Goal: Information Seeking & Learning: Learn about a topic

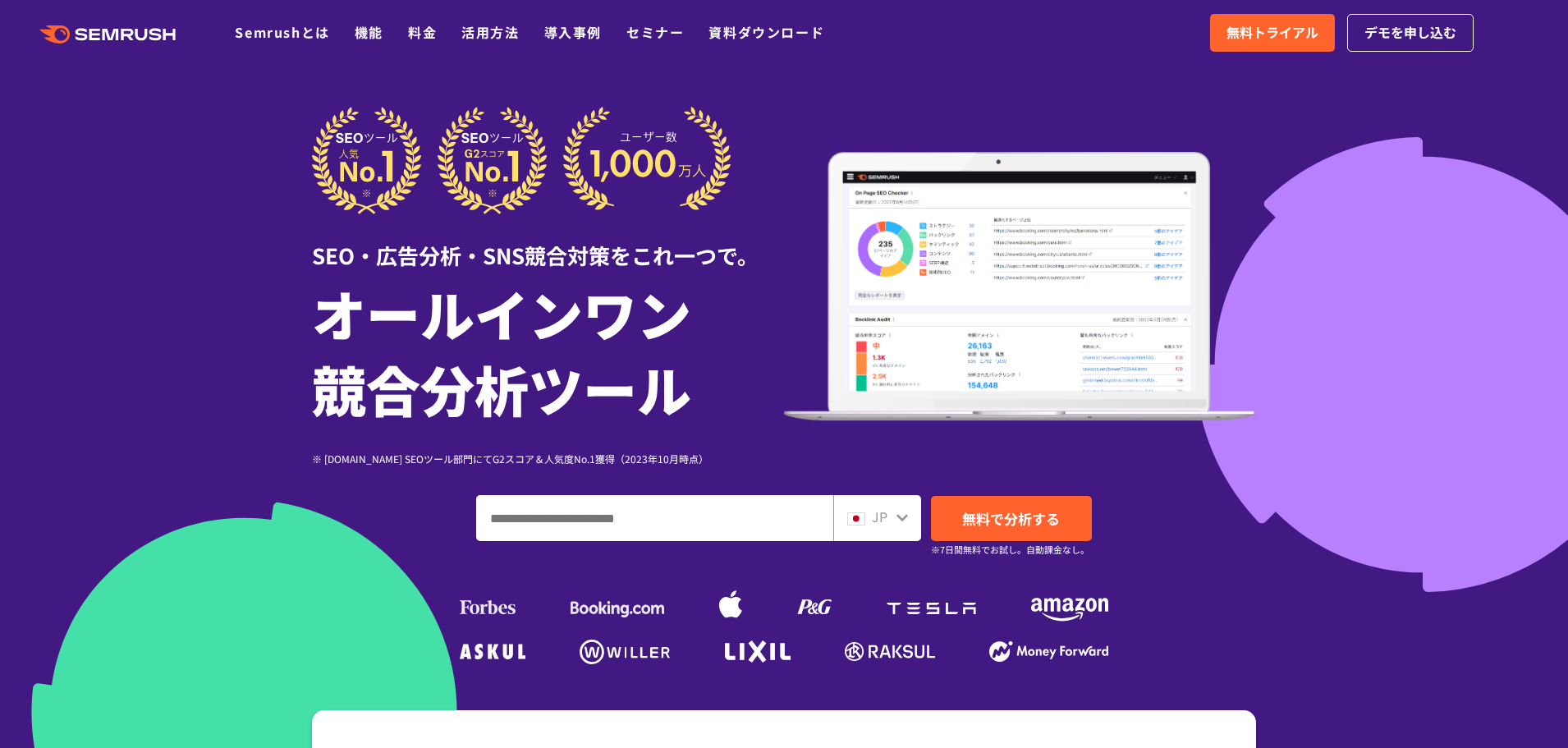
click at [1340, 154] on div at bounding box center [784, 457] width 1568 height 915
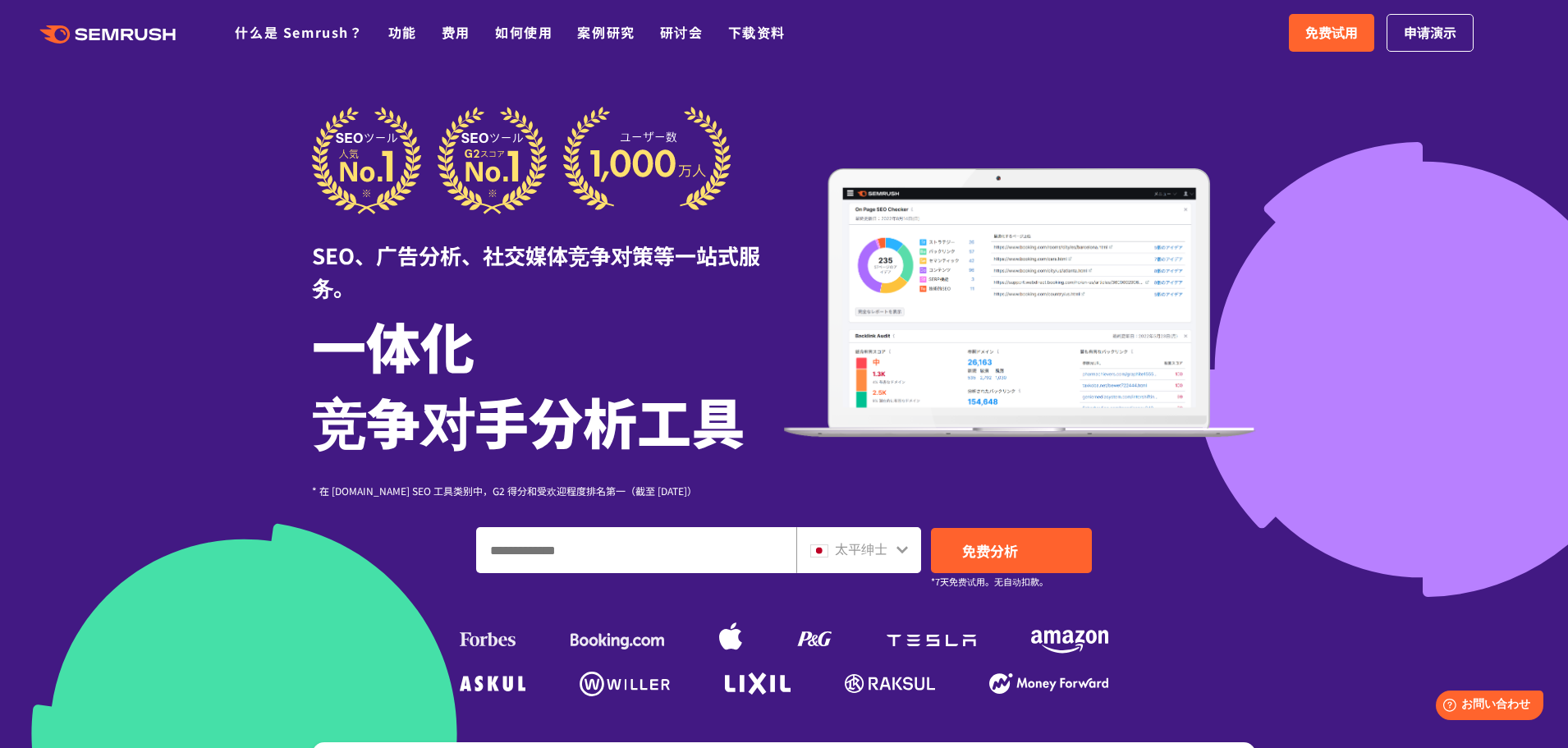
click at [1288, 225] on div at bounding box center [784, 474] width 1568 height 947
click at [1389, 259] on div at bounding box center [784, 474] width 1568 height 947
click at [314, 28] on font "什么是 Semrush？" at bounding box center [298, 32] width 128 height 20
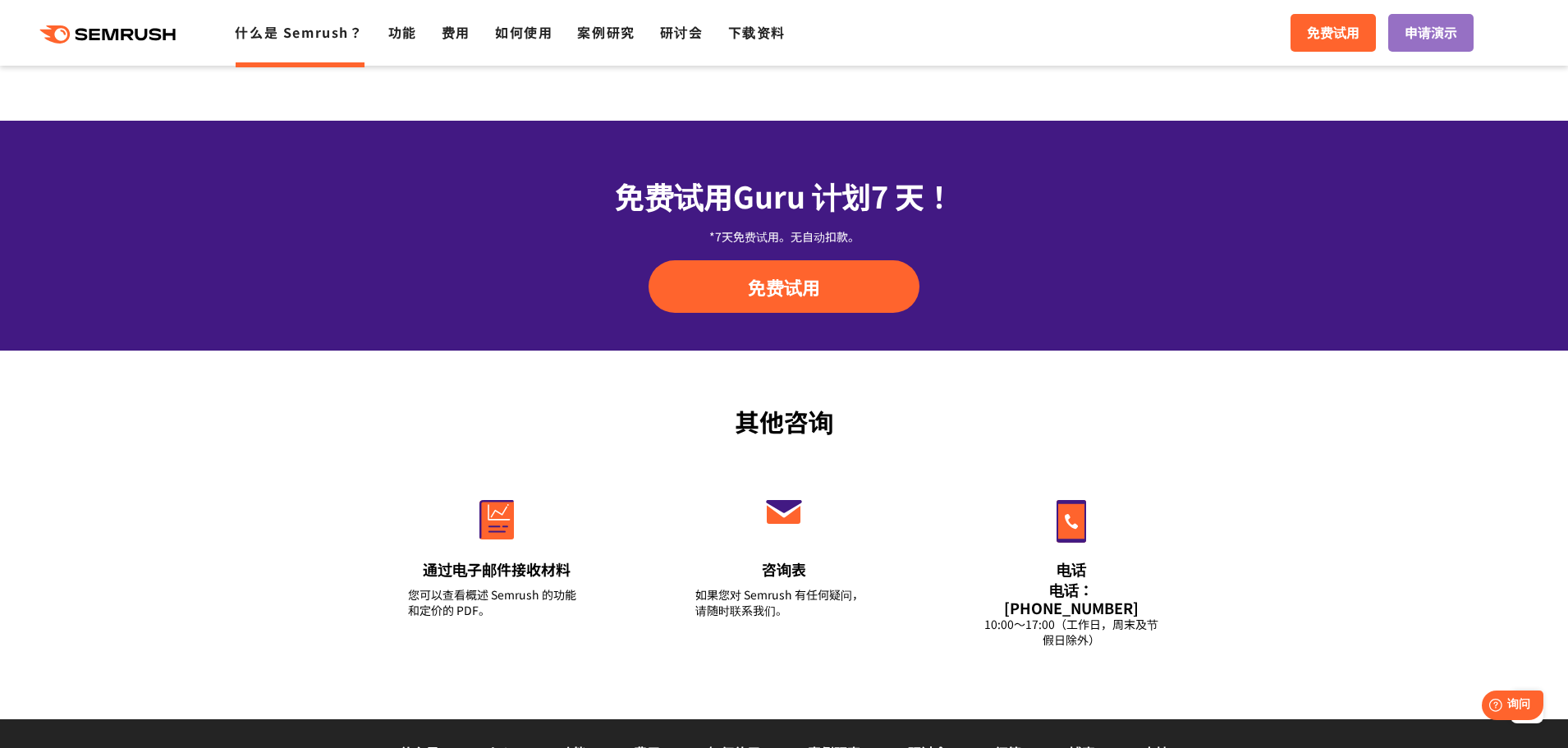
scroll to position [3037, 0]
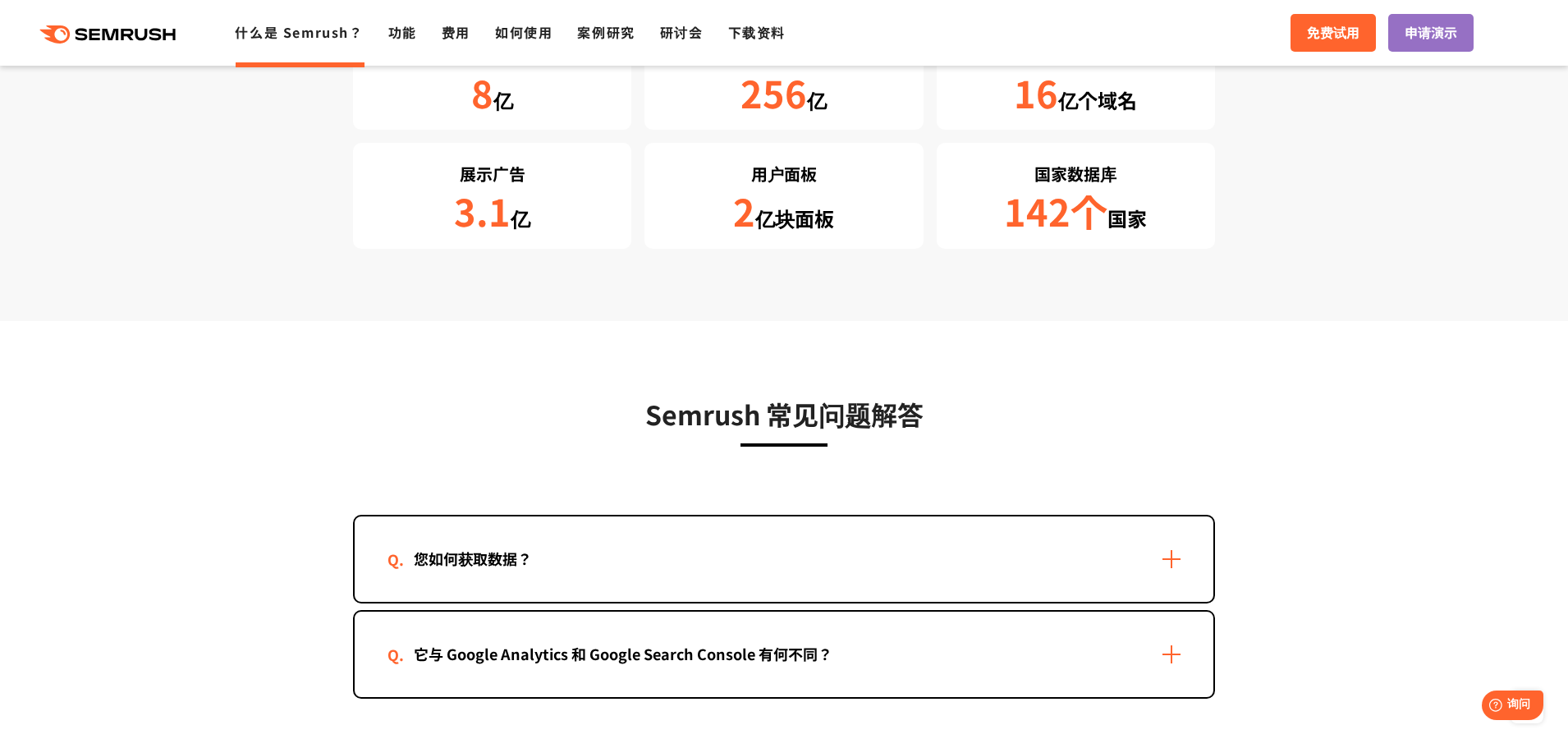
click at [1171, 535] on div "您如何获取数据？" at bounding box center [784, 558] width 859 height 85
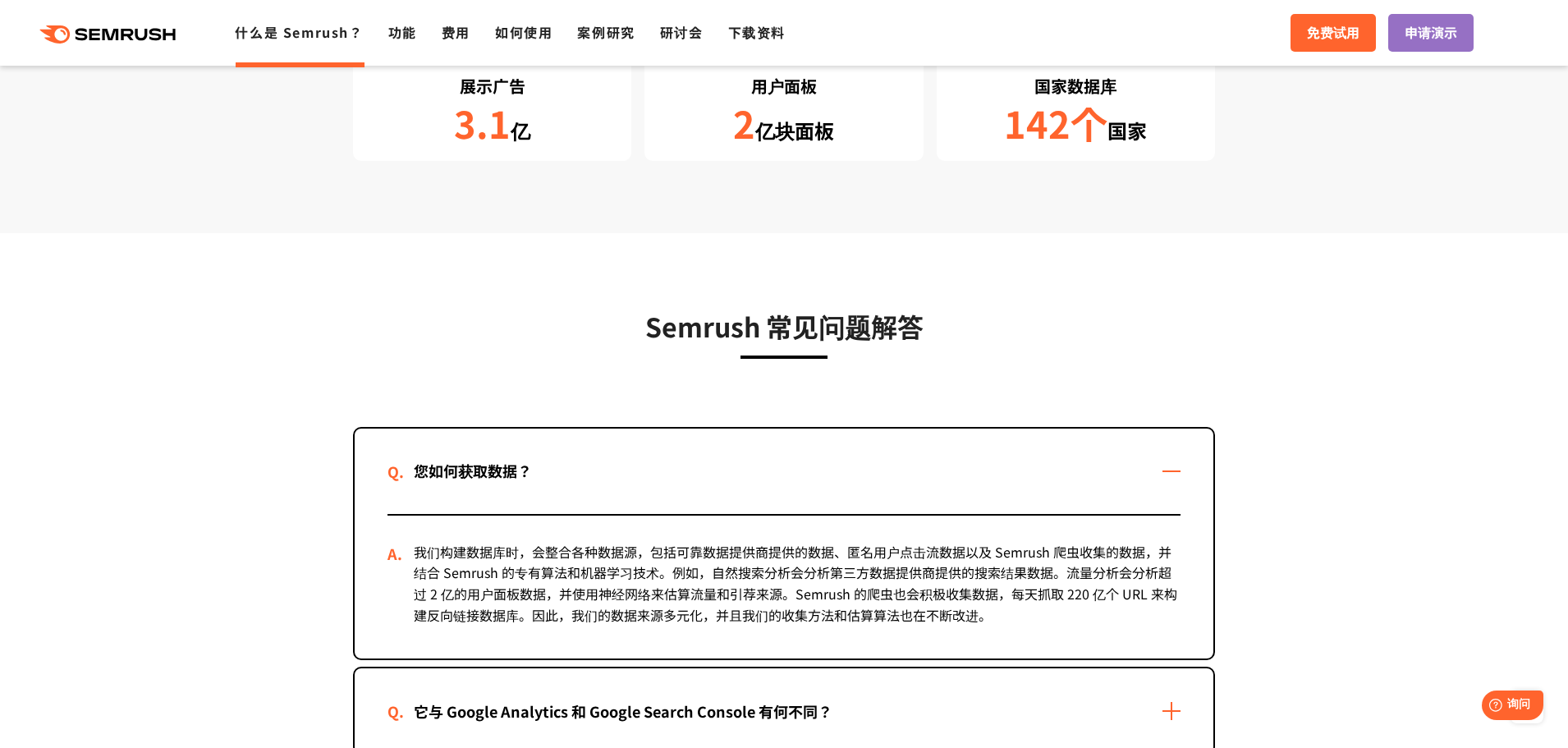
scroll to position [3448, 0]
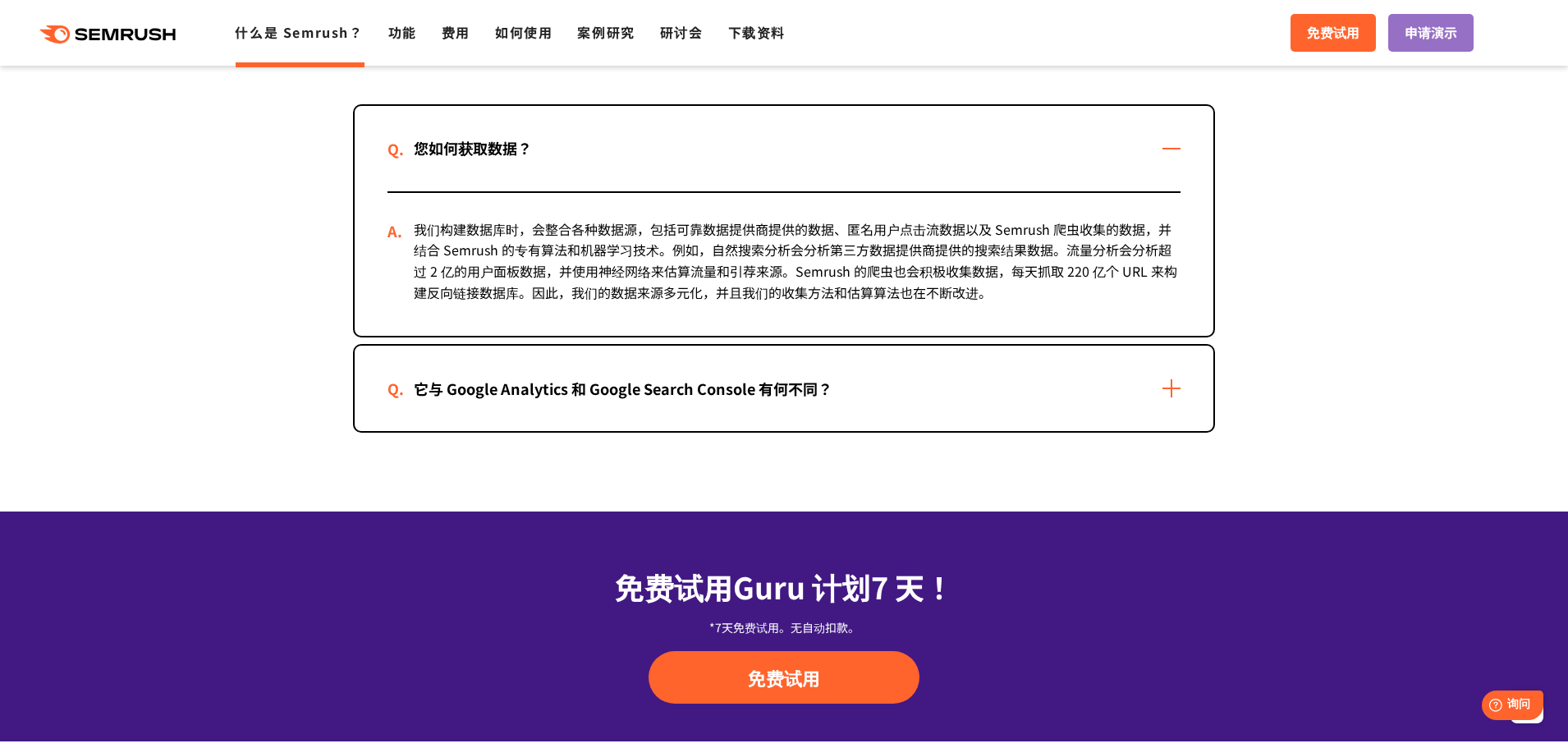
click at [1169, 365] on div "它与 Google Analytics 和 Google Search Console 有何不同？" at bounding box center [784, 388] width 859 height 85
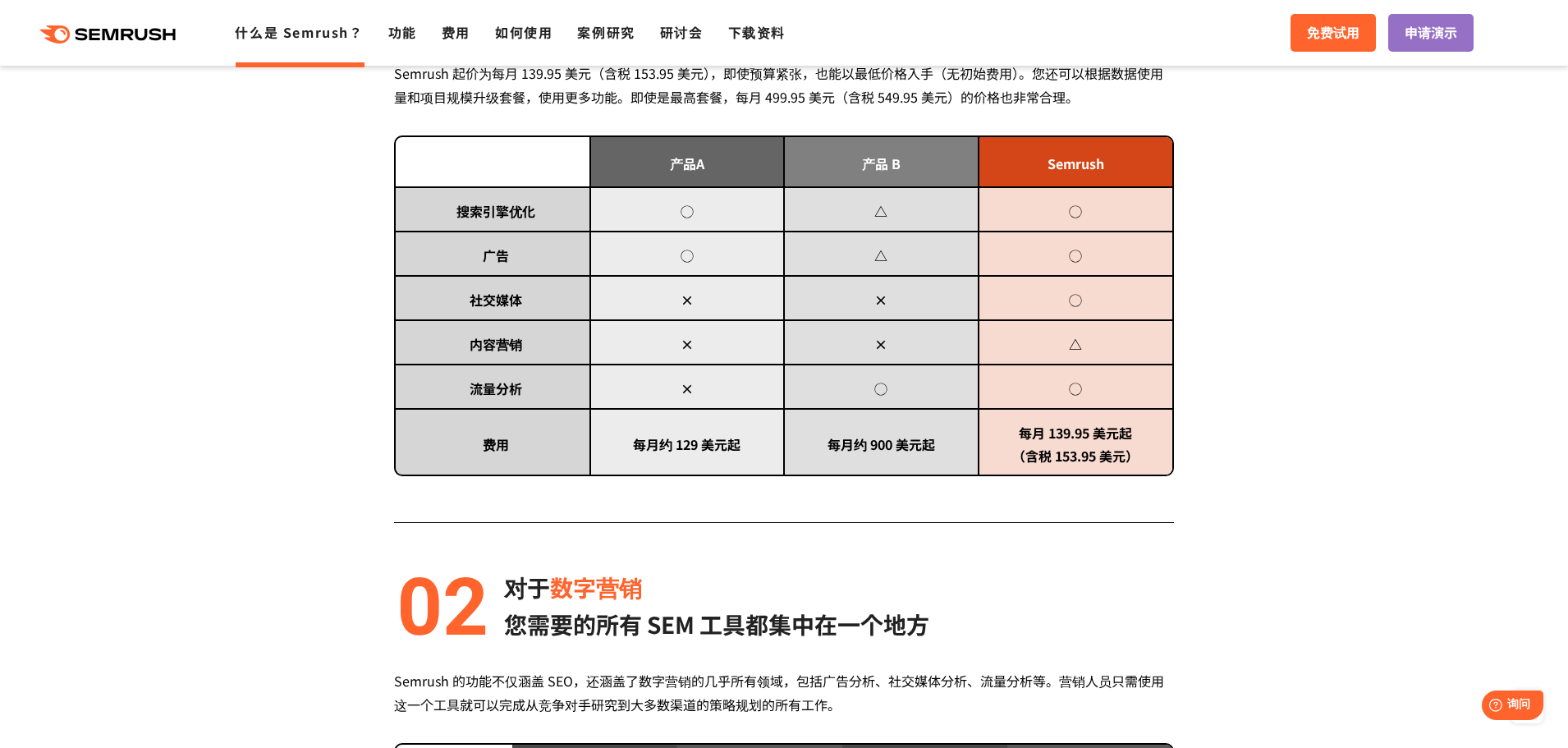
scroll to position [714, 0]
